Goal: Task Accomplishment & Management: Use online tool/utility

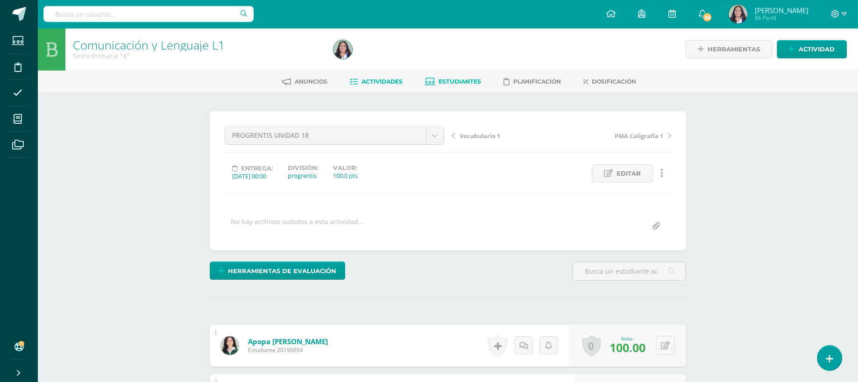
click at [469, 86] on link "Estudiantes" at bounding box center [453, 81] width 56 height 15
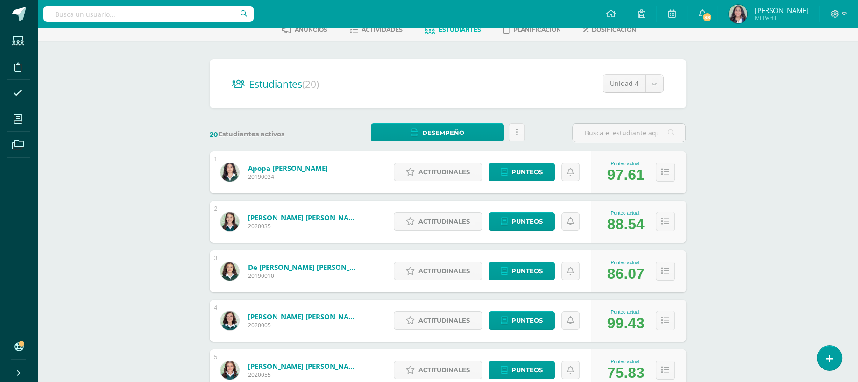
scroll to position [24, 0]
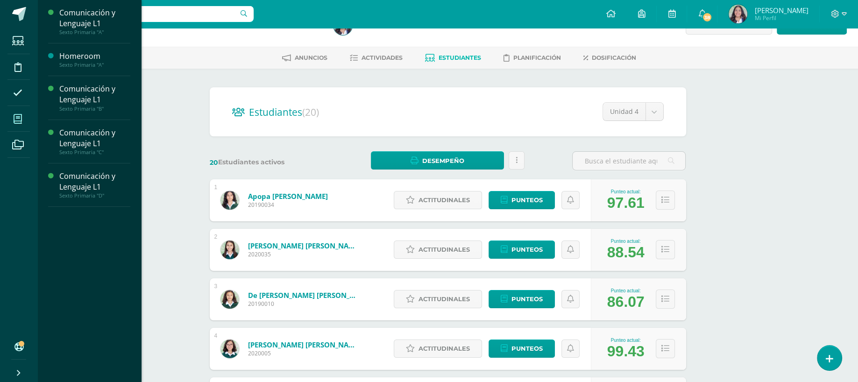
click at [13, 119] on span at bounding box center [17, 118] width 21 height 21
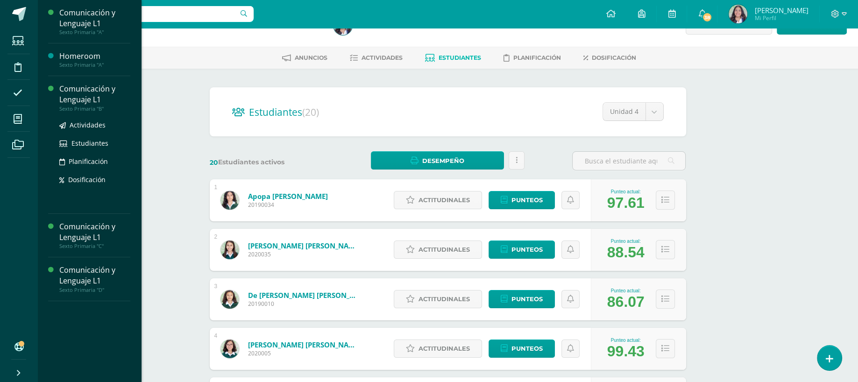
click at [100, 106] on div "Sexto Primaria "B"" at bounding box center [94, 109] width 71 height 7
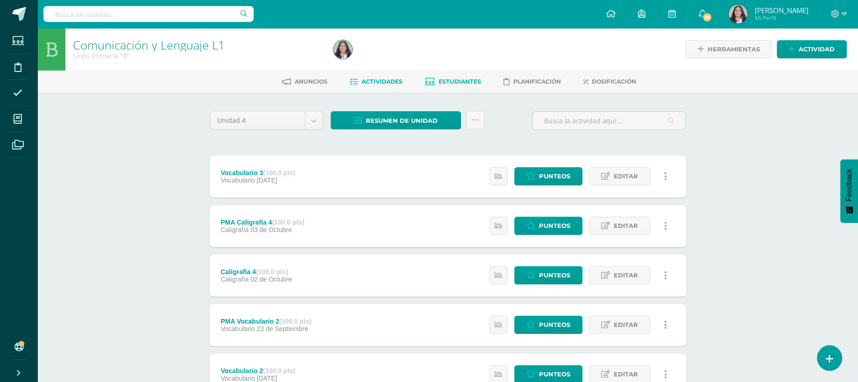
click at [453, 79] on span "Estudiantes" at bounding box center [460, 81] width 43 height 7
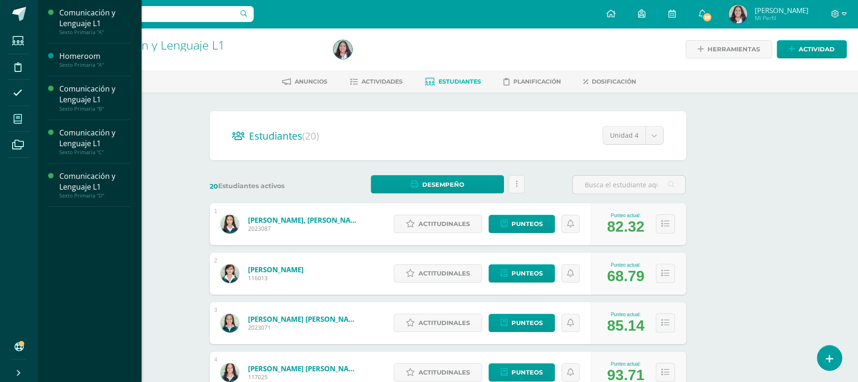
click at [14, 112] on span at bounding box center [17, 118] width 21 height 21
click at [81, 139] on div "Comunicación y Lenguaje L1" at bounding box center [94, 138] width 71 height 21
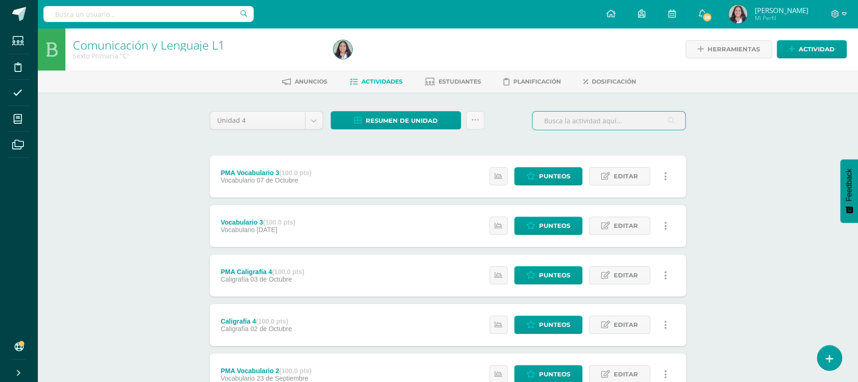
click at [605, 125] on input "text" at bounding box center [609, 121] width 153 height 18
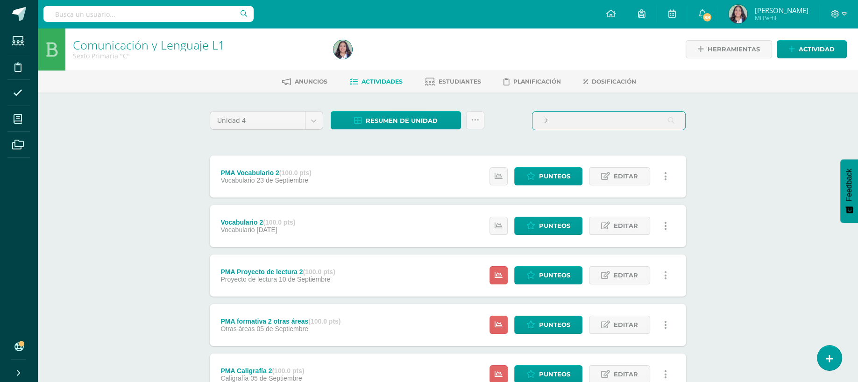
scroll to position [223, 0]
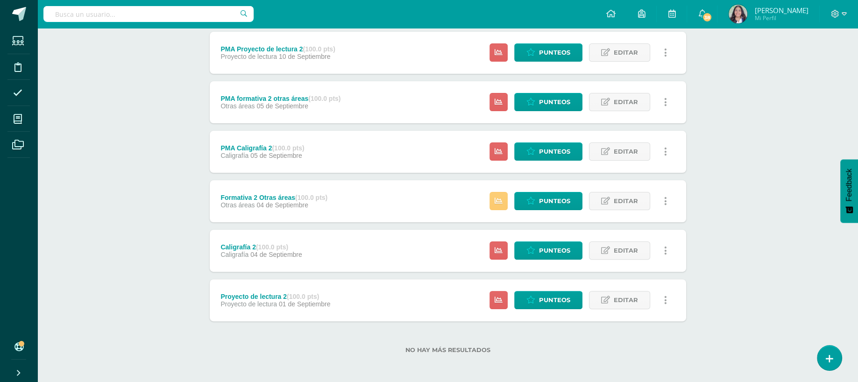
type input "2"
click at [555, 212] on div "Estatus de Actividad: 2 Estudiantes sin calificar 0 Estudiantes con cero Media …" at bounding box center [581, 201] width 211 height 42
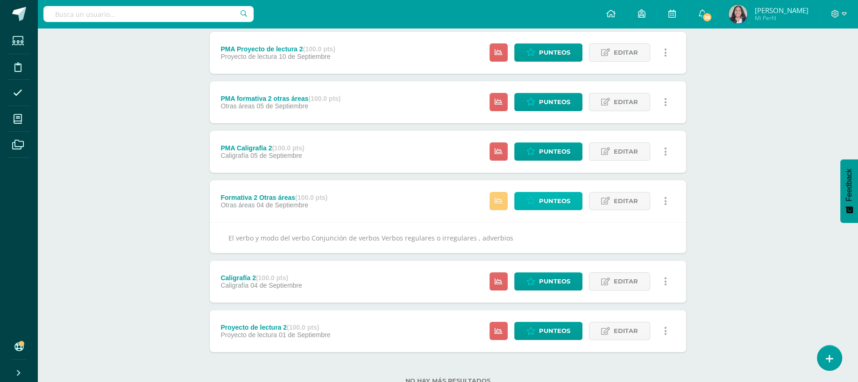
click at [555, 208] on span "Punteos" at bounding box center [554, 200] width 31 height 17
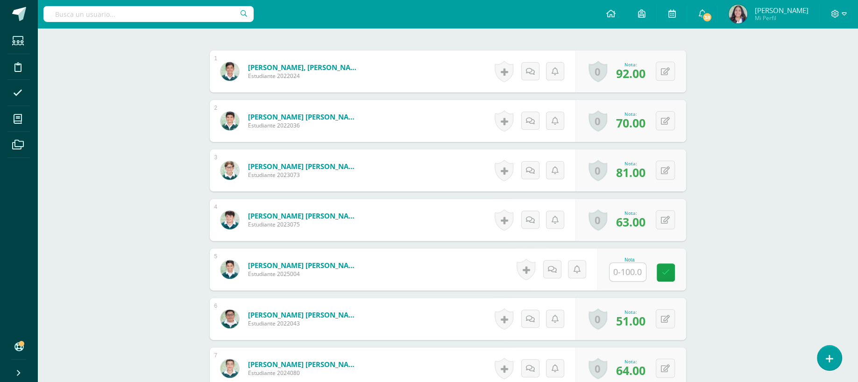
scroll to position [293, 0]
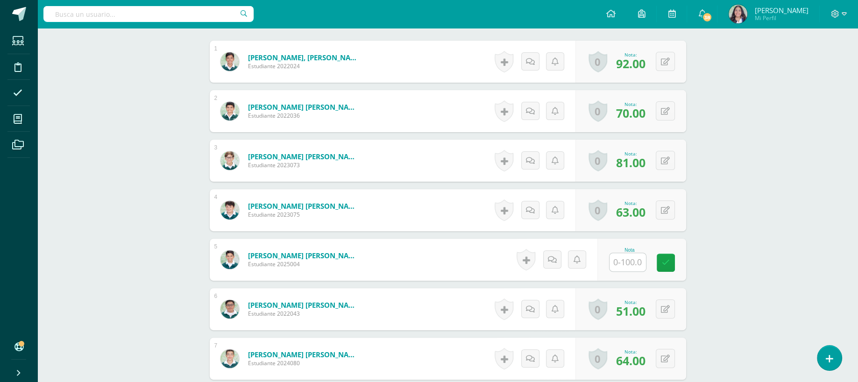
click at [610, 261] on div "Nota" at bounding box center [642, 260] width 89 height 42
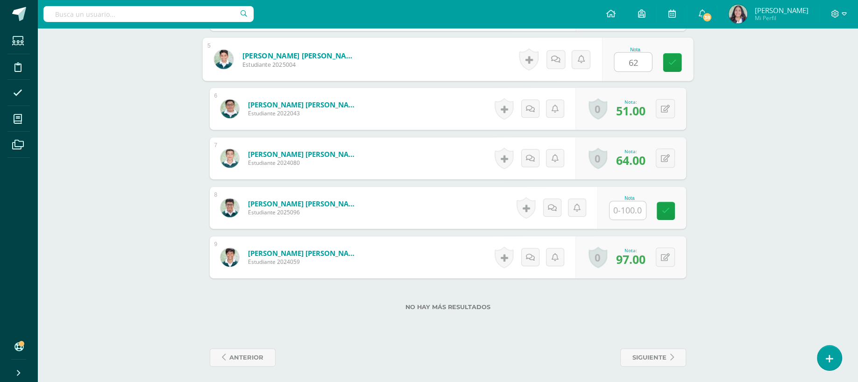
type input "62"
click at [618, 201] on input "text" at bounding box center [632, 210] width 37 height 19
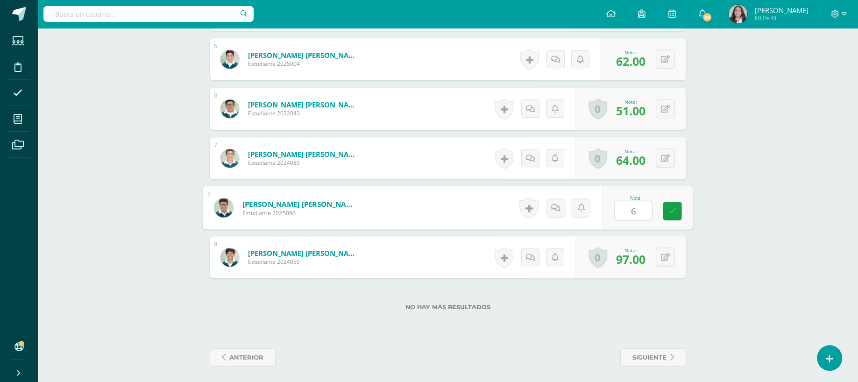
type input "69"
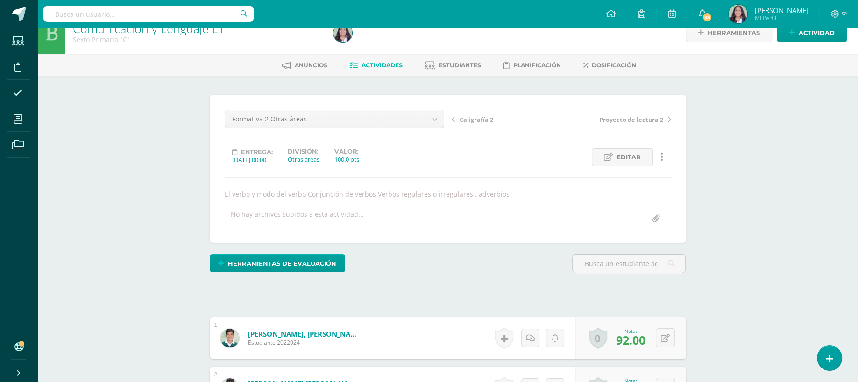
scroll to position [0, 0]
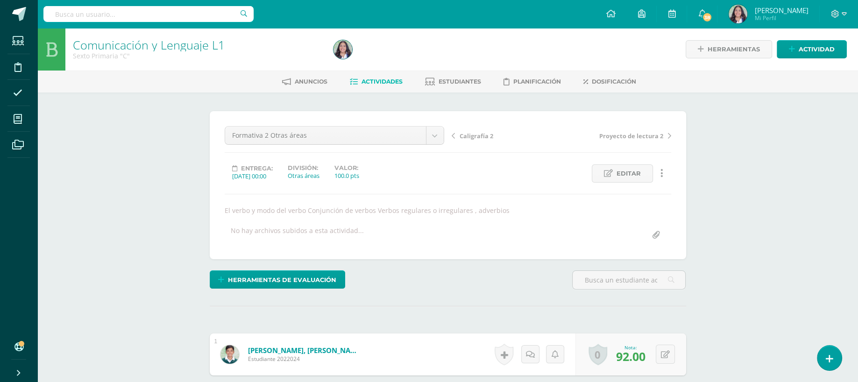
click at [372, 146] on div "Formativa 2 Otras áreas PMA Vocabulario 3 Vocabulario 3 PMA Caligrafía 4 Caligr…" at bounding box center [334, 139] width 227 height 26
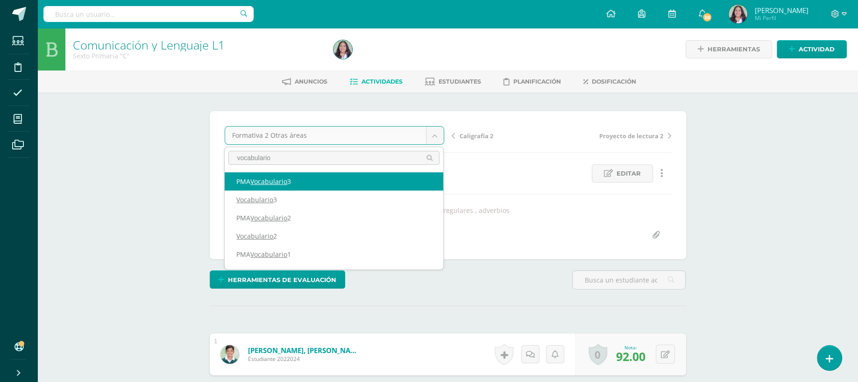
type input "vocabulario 1"
select select "/dashboard/teacher/grade-activity/260696/"
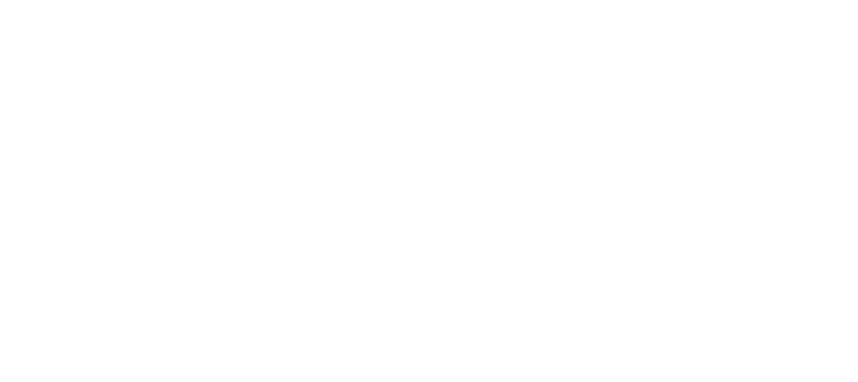
click at [0, 0] on html at bounding box center [0, 0] width 0 height 0
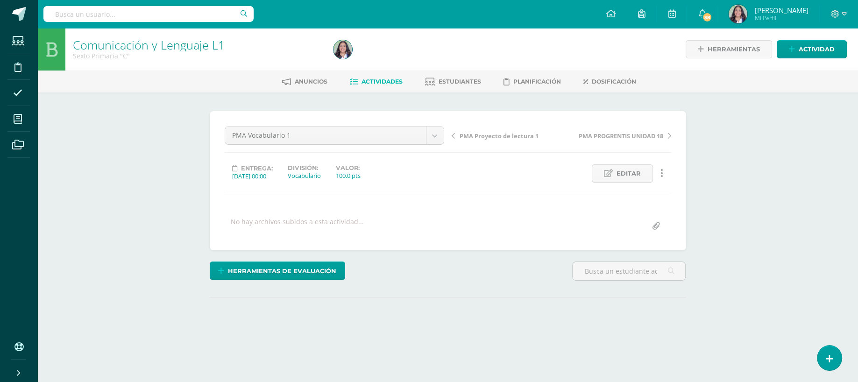
click at [348, 158] on div "PMA Vocabulario 1 PMA Vocabulario 3 Vocabulario 3 PMA Caligrafía 4 Caligrafía 4…" at bounding box center [448, 180] width 447 height 109
click at [359, 145] on div "PMA Vocabulario 1 PMA Vocabulario 3 Vocabulario 3 PMA Caligrafía 4 Caligrafía 4…" at bounding box center [334, 139] width 227 height 26
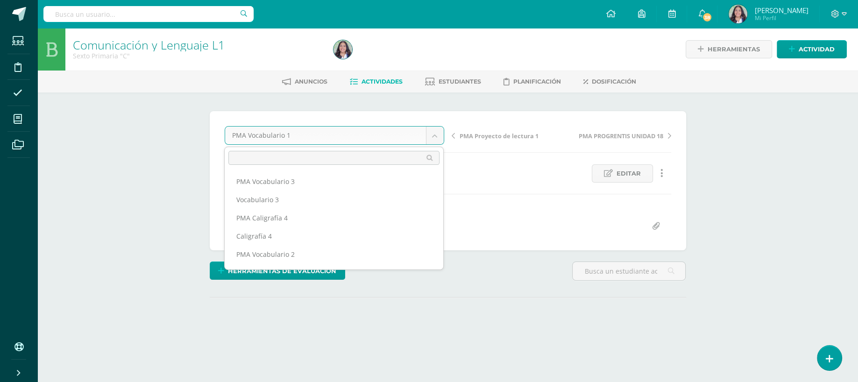
scroll to position [230, 0]
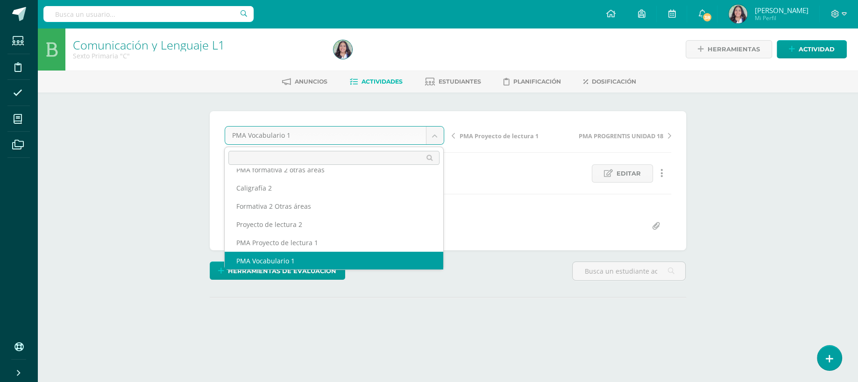
click at [364, 142] on body "Estudiantes Disciplina Asistencia Mis cursos Archivos Soporte Ayuda Reportar un…" at bounding box center [429, 185] width 858 height 370
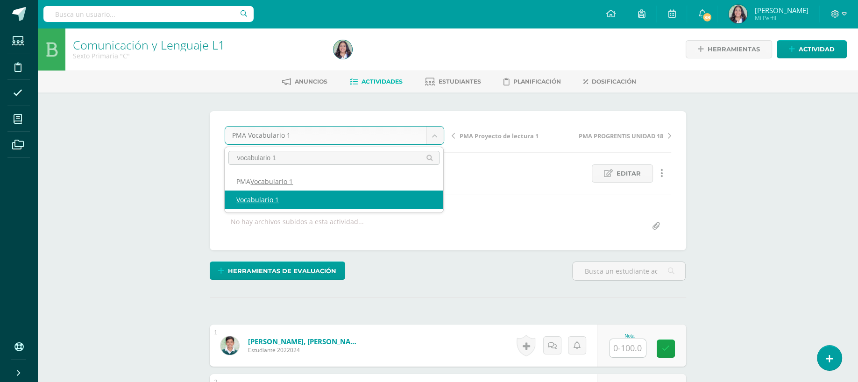
type input "vocabulario 1"
select select "/dashboard/teacher/grade-activity/260693/"
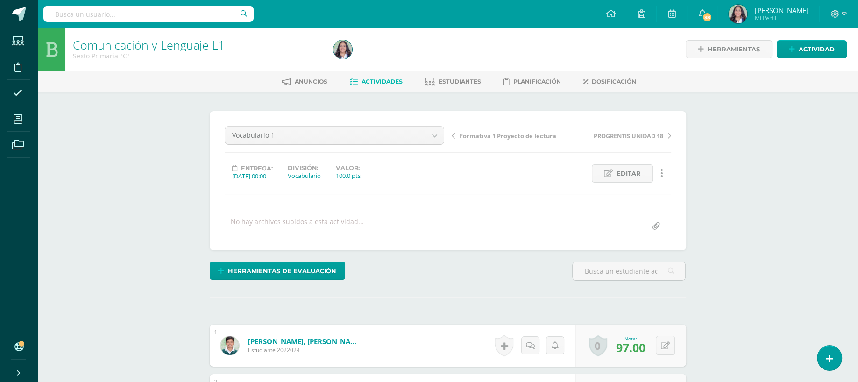
scroll to position [334, 0]
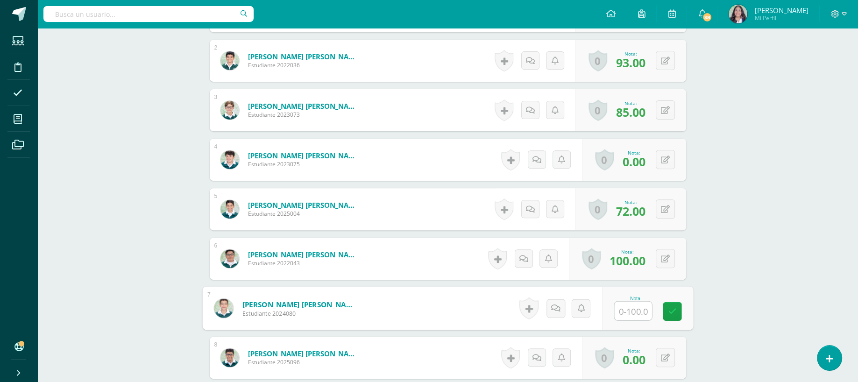
click at [610, 301] on div "Nota" at bounding box center [647, 308] width 91 height 43
type input "91"
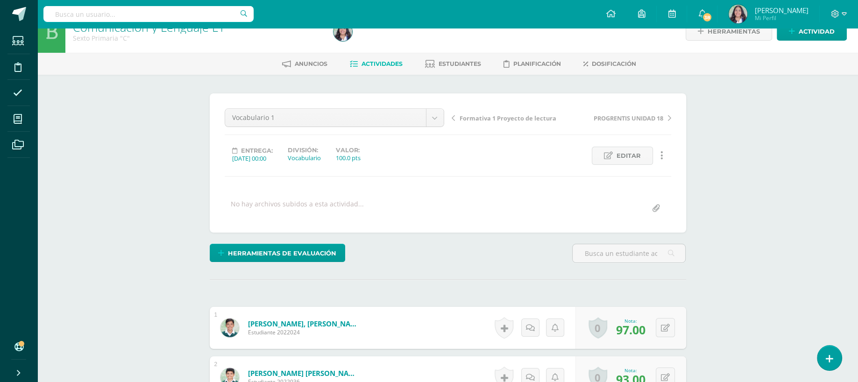
scroll to position [0, 0]
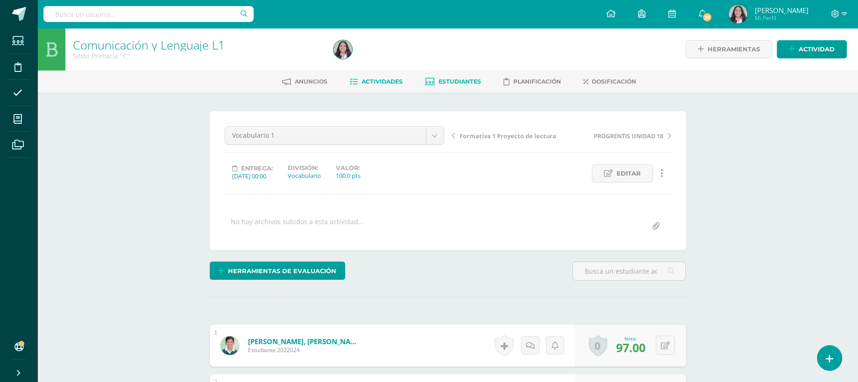
click at [458, 75] on link "Estudiantes" at bounding box center [453, 81] width 56 height 15
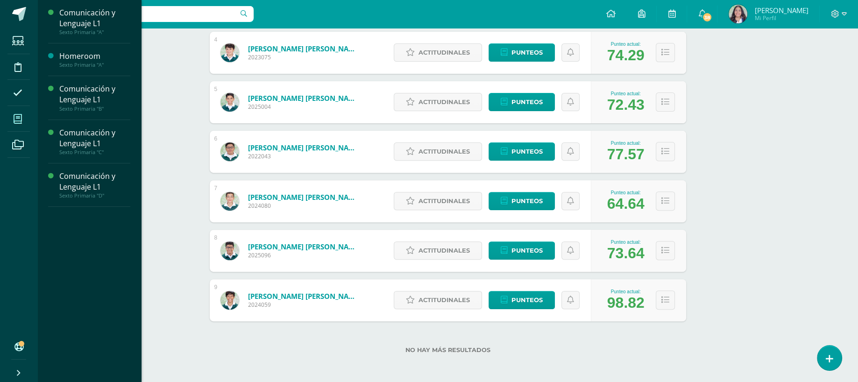
click at [8, 128] on span at bounding box center [17, 118] width 21 height 21
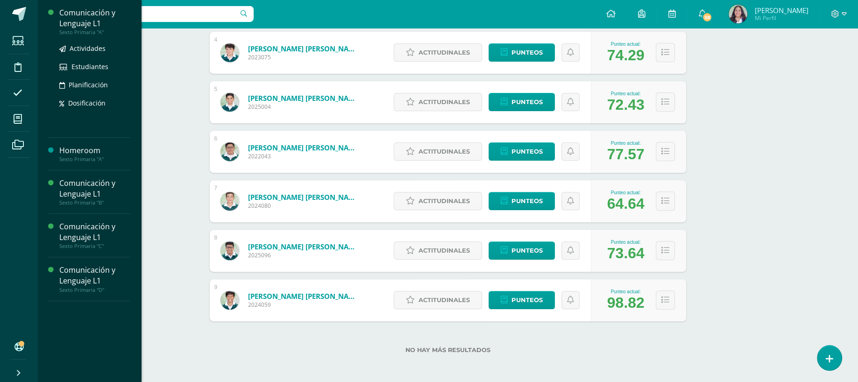
click at [84, 20] on div "Comunicación y Lenguaje L1" at bounding box center [94, 17] width 71 height 21
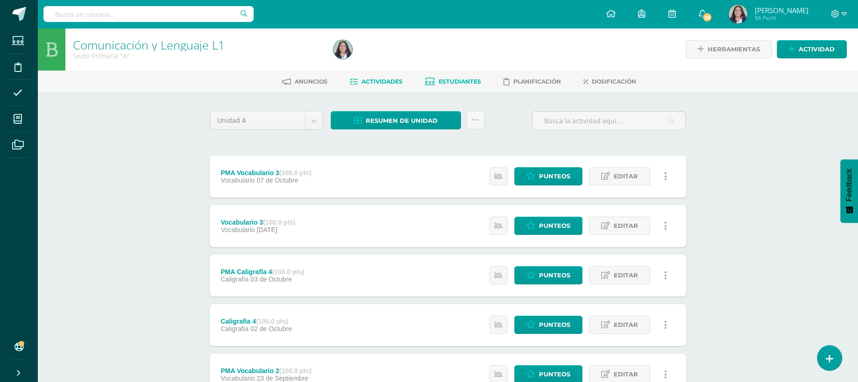
click at [463, 84] on span "Estudiantes" at bounding box center [460, 81] width 43 height 7
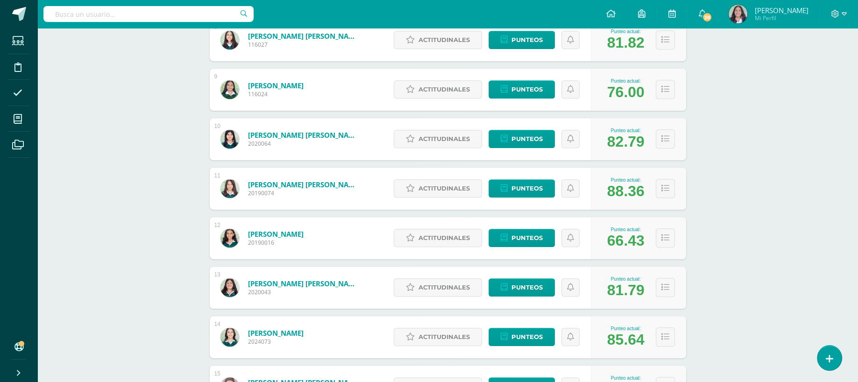
scroll to position [196, 0]
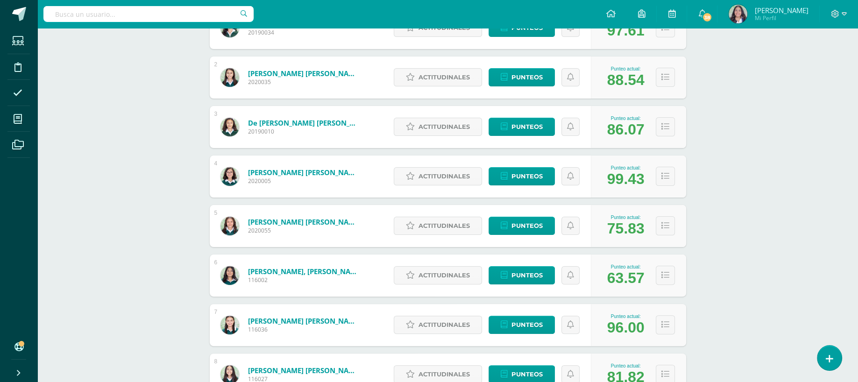
click at [516, 358] on div "Actitudinales Punteos" at bounding box center [490, 375] width 202 height 42
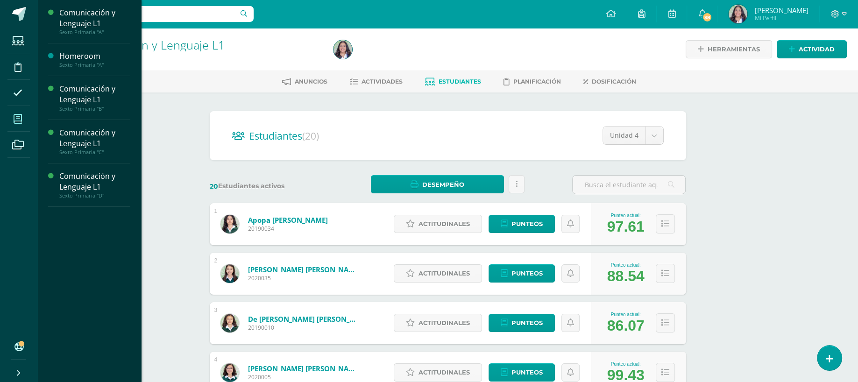
click at [22, 122] on span at bounding box center [17, 118] width 21 height 21
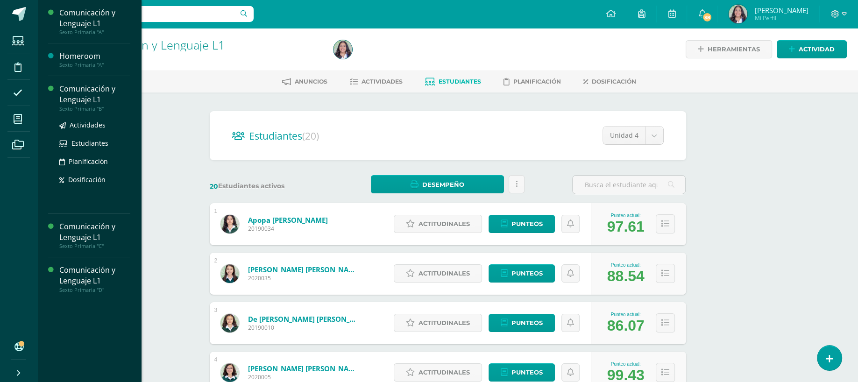
click at [80, 106] on div "Sexto Primaria "B"" at bounding box center [94, 109] width 71 height 7
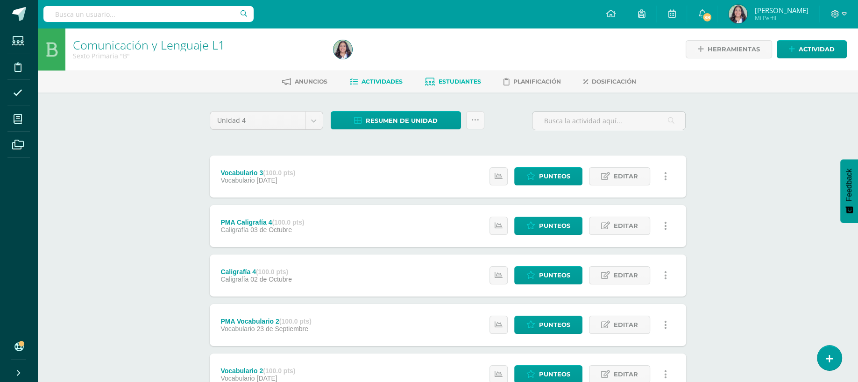
click at [452, 85] on link "Estudiantes" at bounding box center [453, 81] width 56 height 15
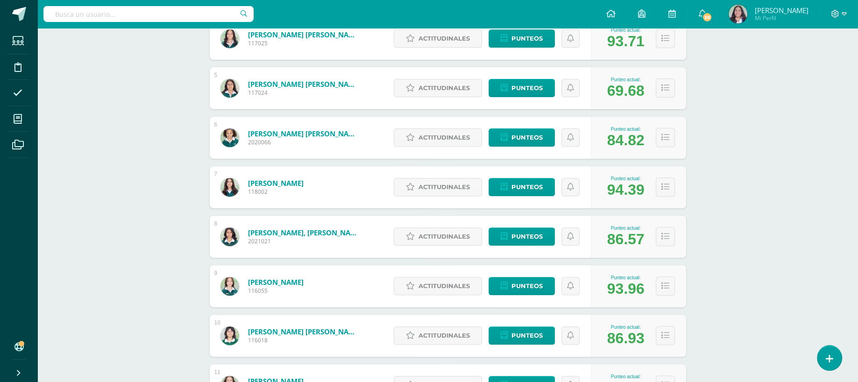
scroll to position [668, 0]
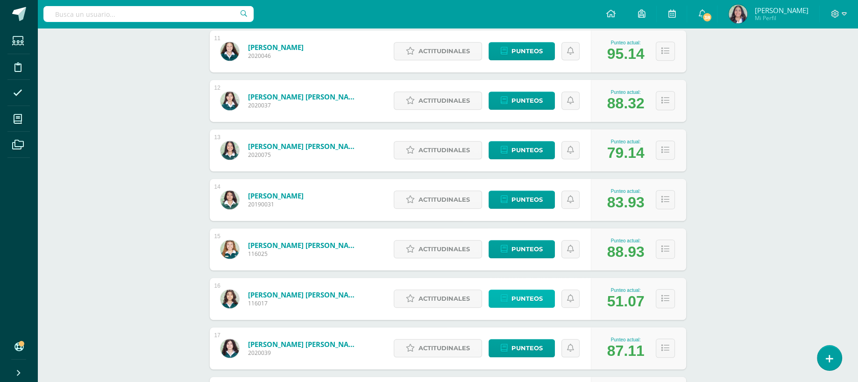
click at [519, 297] on span "Punteos" at bounding box center [527, 298] width 31 height 17
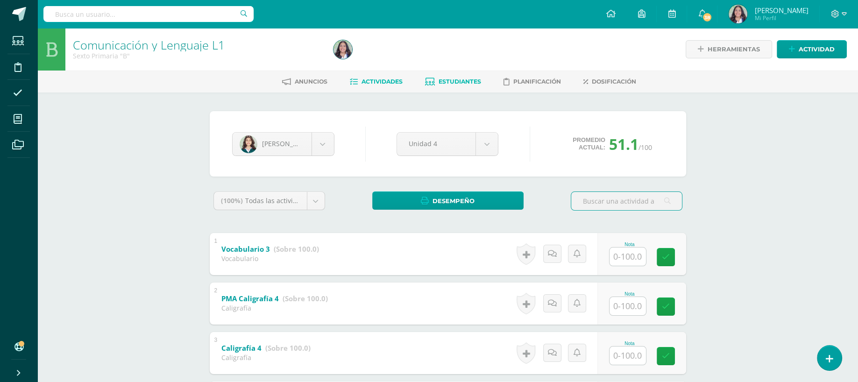
click at [377, 87] on link "Actividades" at bounding box center [376, 81] width 53 height 15
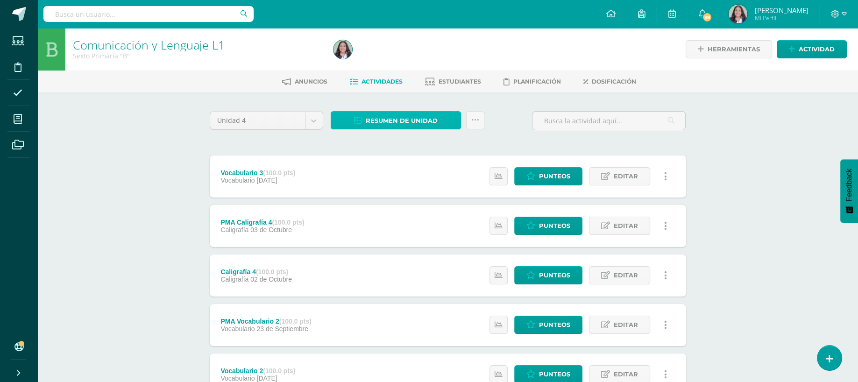
click at [403, 113] on span "Resumen de unidad" at bounding box center [402, 120] width 72 height 17
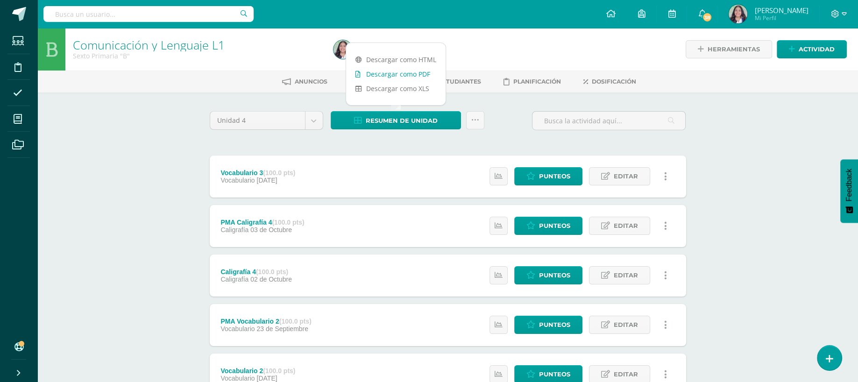
click at [404, 76] on link "Descargar como PDF" at bounding box center [396, 74] width 100 height 14
